Goal: Check status: Check status

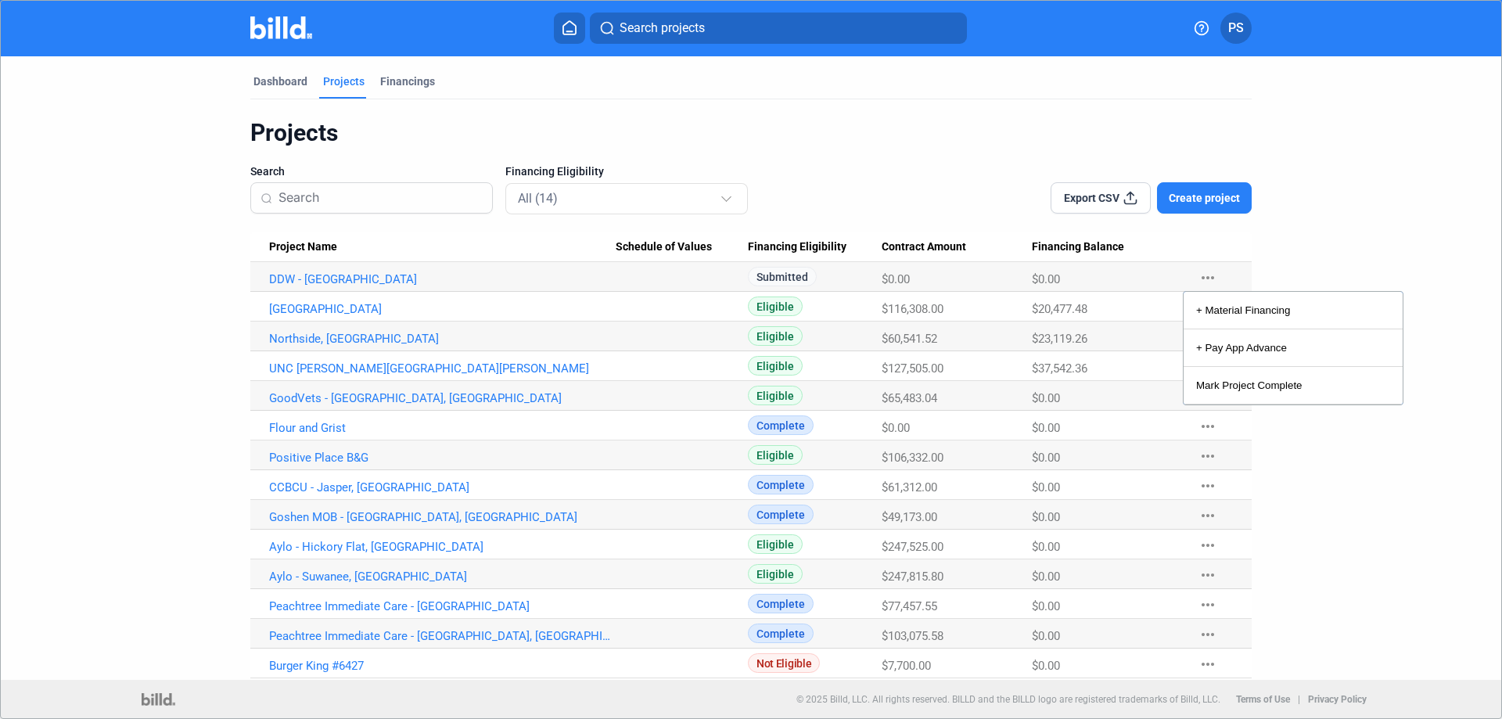
click at [310, 277] on div at bounding box center [751, 359] width 1502 height 719
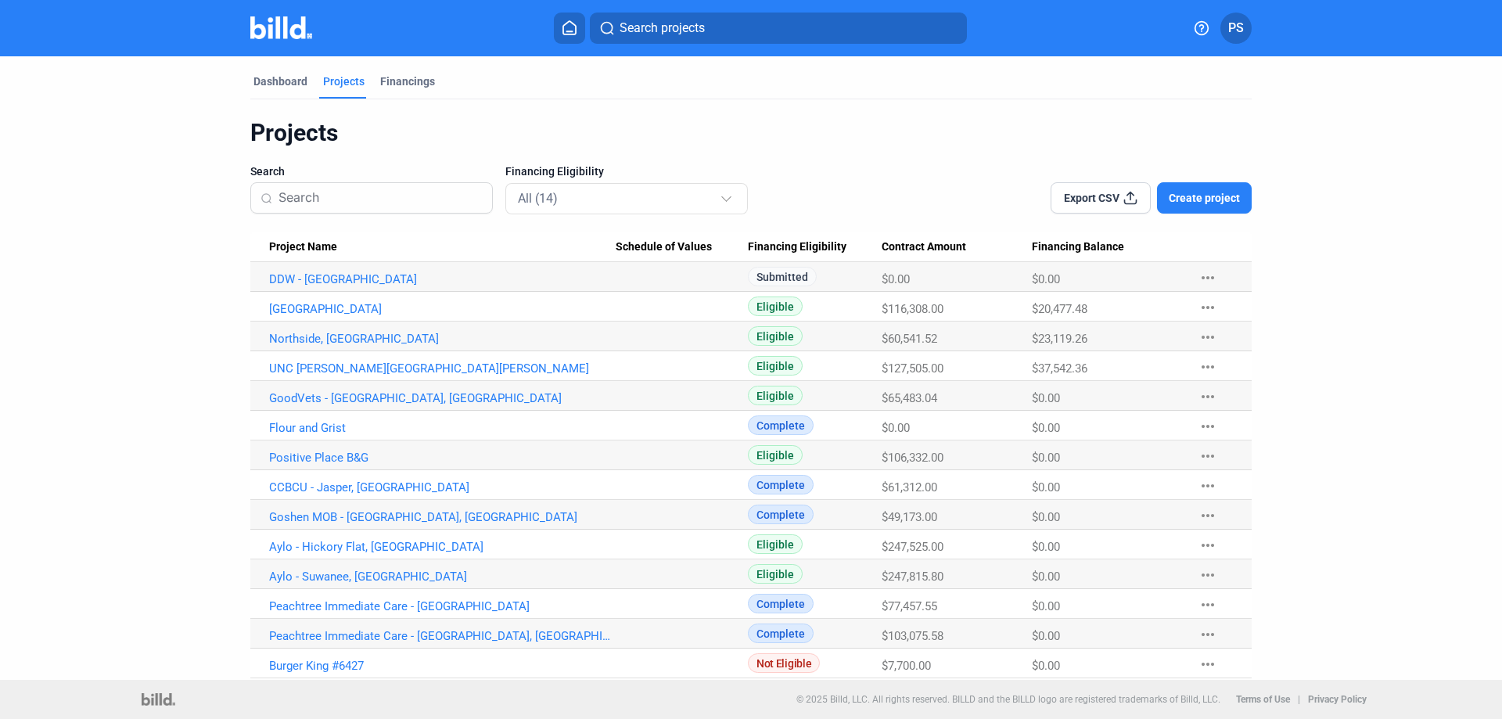
click at [310, 277] on link "DDW - [GEOGRAPHIC_DATA]" at bounding box center [442, 279] width 347 height 14
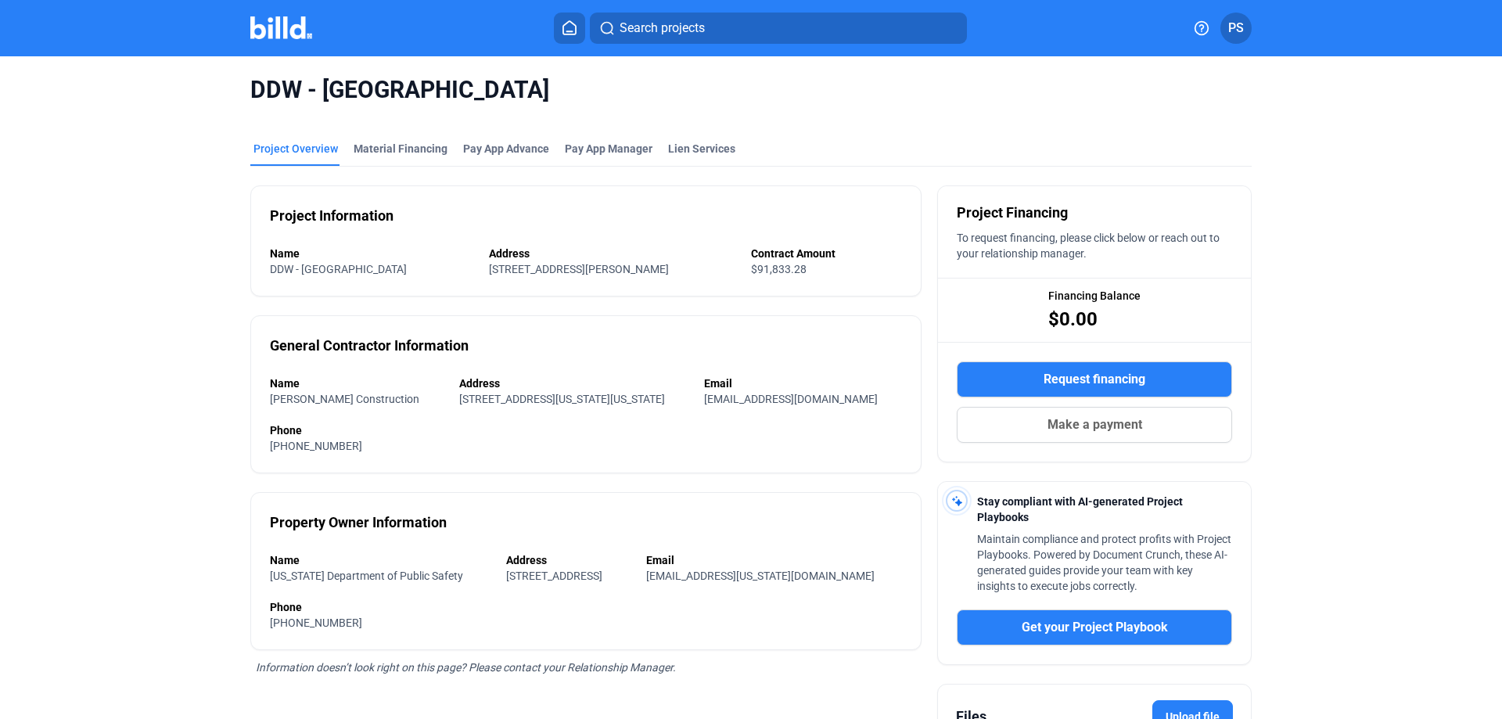
click at [289, 269] on span "DDW - [GEOGRAPHIC_DATA]" at bounding box center [338, 269] width 137 height 13
click at [281, 268] on span "DDW - [GEOGRAPHIC_DATA]" at bounding box center [338, 269] width 137 height 13
click at [287, 268] on span "DDW - [GEOGRAPHIC_DATA]" at bounding box center [338, 269] width 137 height 13
click at [294, 212] on div "Project Information" at bounding box center [332, 216] width 124 height 22
